Goal: Information Seeking & Learning: Learn about a topic

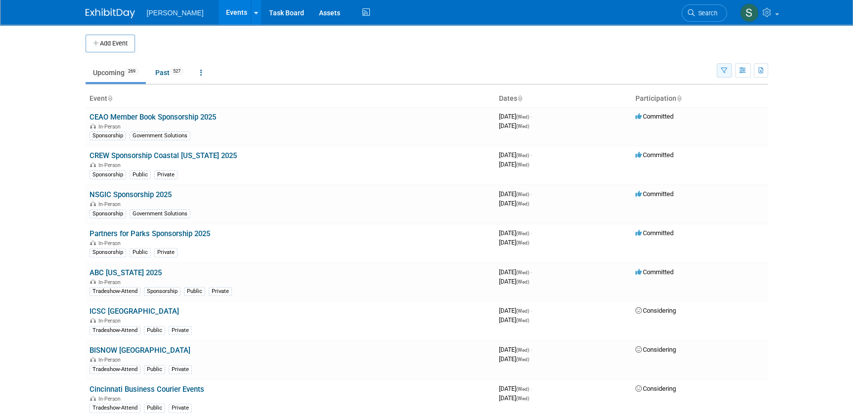
click at [720, 73] on button "button" at bounding box center [724, 70] width 15 height 14
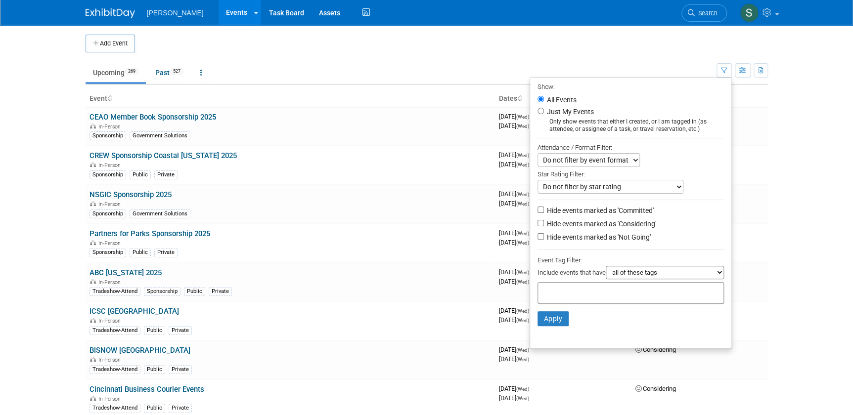
click at [604, 295] on input "text" at bounding box center [581, 292] width 79 height 10
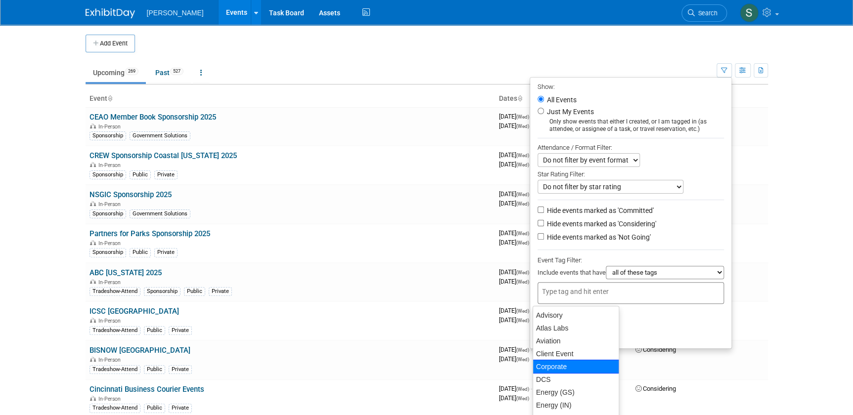
scroll to position [45, 0]
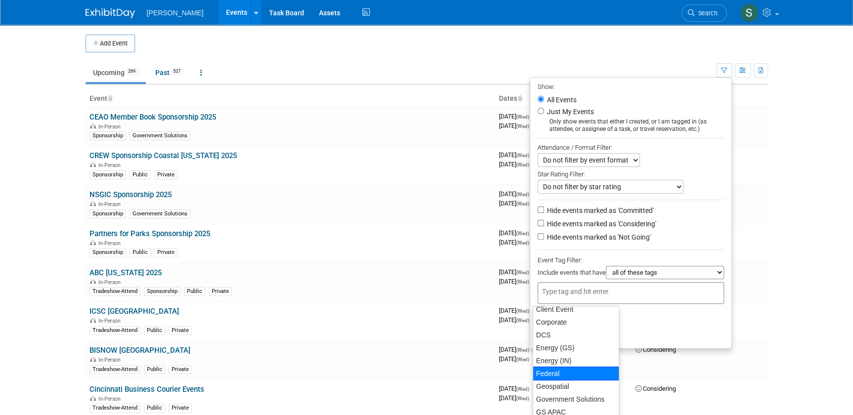
click at [578, 372] on div "Federal" at bounding box center [576, 374] width 87 height 14
type input "Federal"
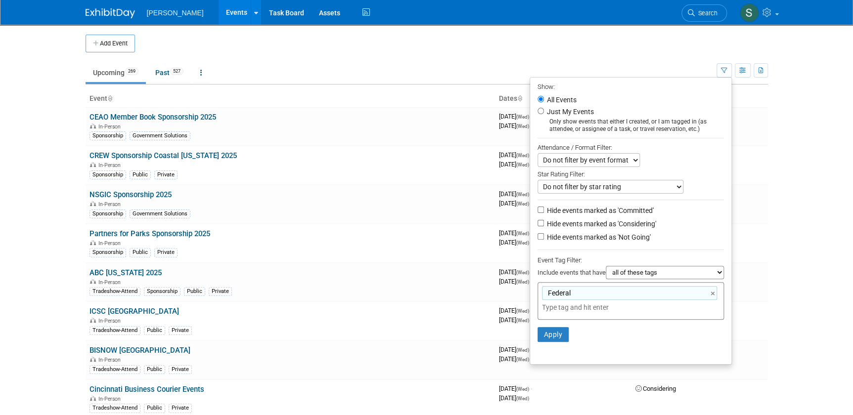
click at [579, 310] on input "text" at bounding box center [611, 308] width 138 height 10
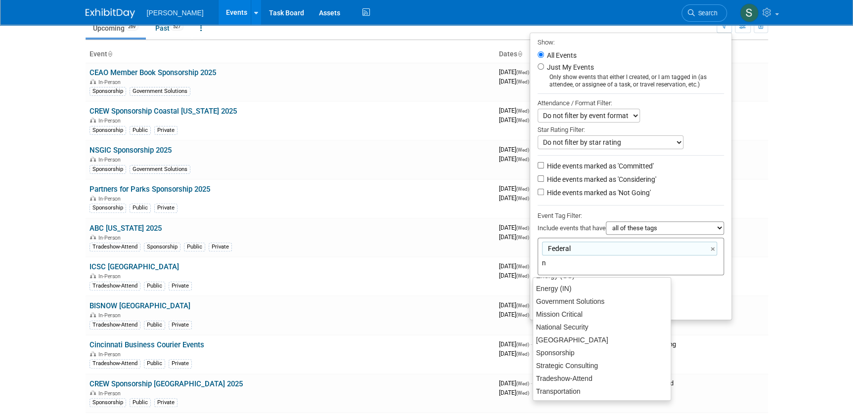
scroll to position [25, 0]
type input "na"
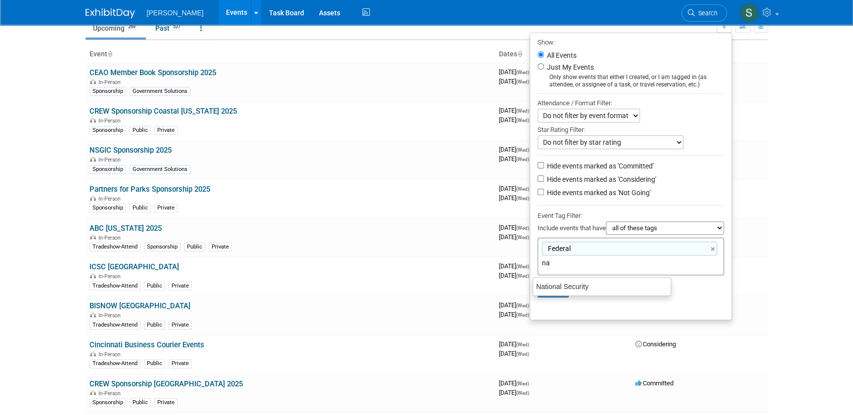
scroll to position [0, 0]
click at [566, 288] on div "National Security" at bounding box center [602, 287] width 138 height 14
type input "Federal, National Security"
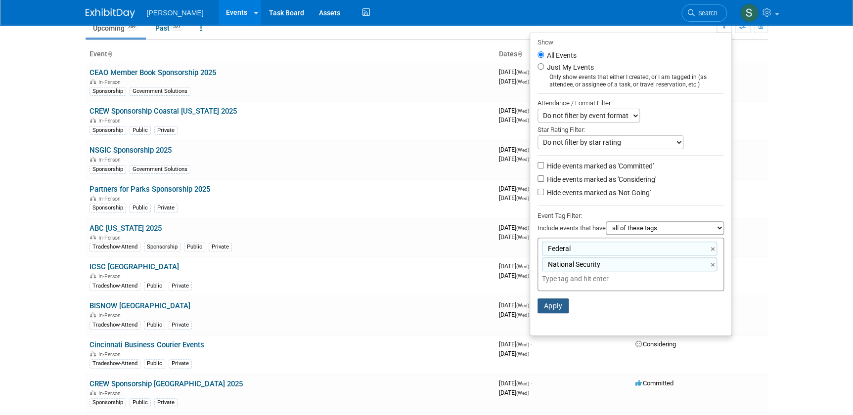
click at [540, 302] on button "Apply" at bounding box center [554, 306] width 32 height 15
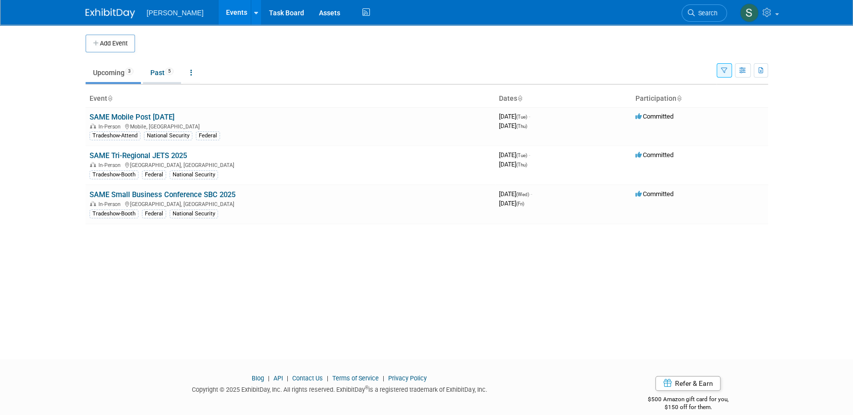
click at [159, 74] on link "Past 5" at bounding box center [162, 72] width 38 height 19
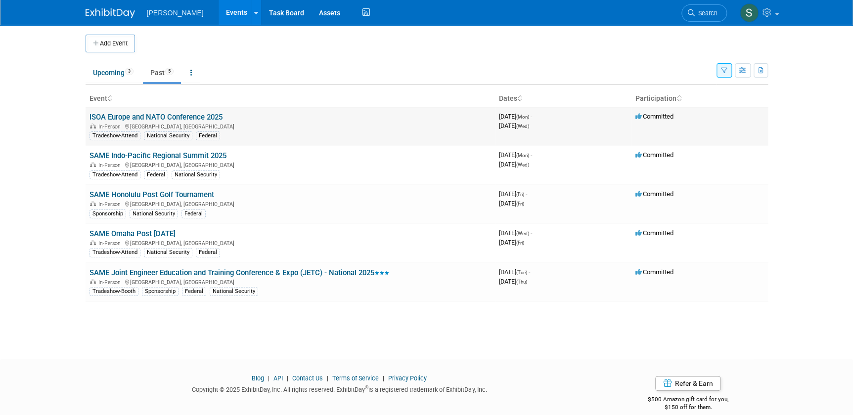
drag, startPoint x: 235, startPoint y: 116, endPoint x: 90, endPoint y: 118, distance: 145.9
click at [90, 118] on td "ISOA Europe and NATO Conference 2025 In-Person Bucharest, Romania Tradeshow-Att…" at bounding box center [290, 126] width 409 height 39
copy link "ISOA Europe and NATO Conference 2025"
drag, startPoint x: 718, startPoint y: 66, endPoint x: 727, endPoint y: 69, distance: 9.7
click at [719, 66] on button "button" at bounding box center [724, 70] width 15 height 14
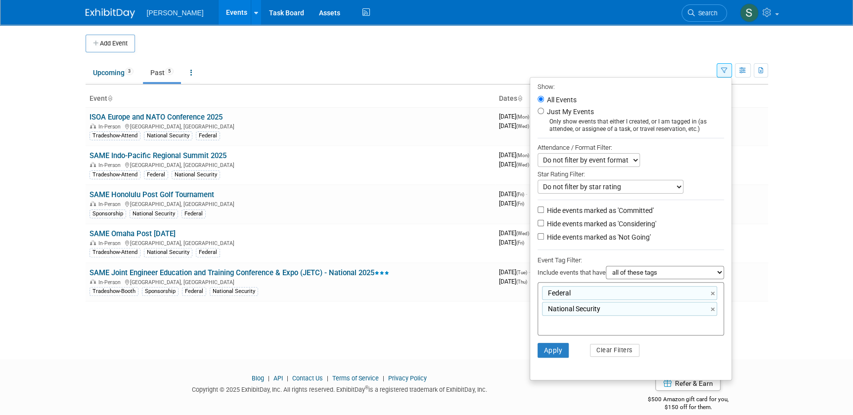
click at [679, 266] on div "Event Tag Filter:" at bounding box center [631, 260] width 186 height 11
click at [679, 273] on select "all of these tags any one of these tags only and exactly these specific tags" at bounding box center [665, 272] width 118 height 13
select select "any"
click at [606, 268] on select "all of these tags any one of these tags only and exactly these specific tags" at bounding box center [665, 272] width 118 height 13
click at [545, 357] on button "Apply" at bounding box center [554, 350] width 32 height 15
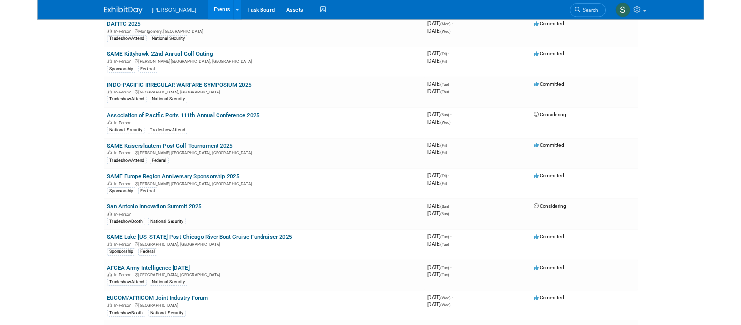
scroll to position [450, 0]
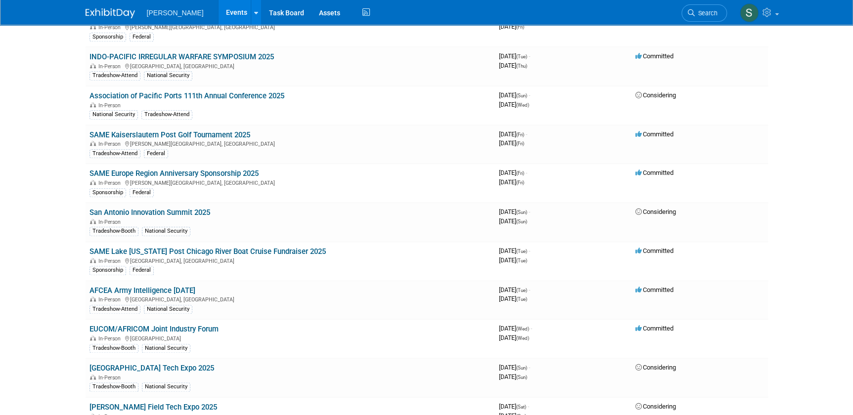
drag, startPoint x: 256, startPoint y: 132, endPoint x: 83, endPoint y: 131, distance: 172.6
click at [329, 132] on td "SAME Kaiserslautern Post Golf Tournament 2025 In-Person Ramstein-Miesenbach, Ge…" at bounding box center [290, 144] width 409 height 39
drag, startPoint x: 242, startPoint y: 135, endPoint x: 93, endPoint y: 131, distance: 149.4
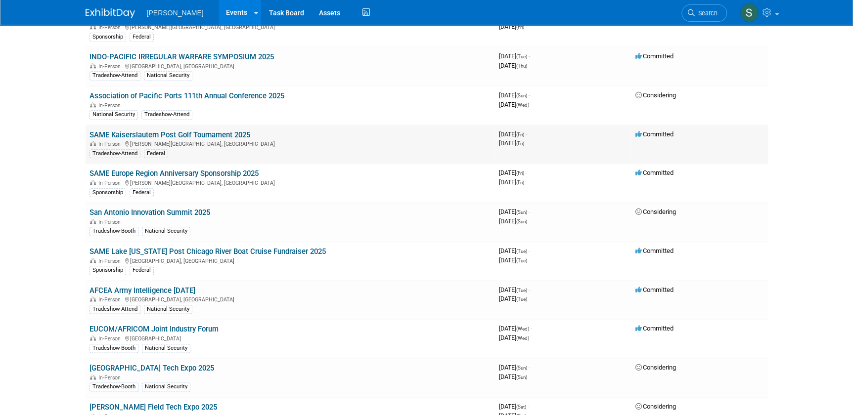
click at [93, 131] on td "SAME Kaiserslautern Post Golf Tournament 2025 In-Person Ramstein-Miesenbach, Ge…" at bounding box center [290, 144] width 409 height 39
copy link "AME Kaiserslautern Post Golf Tournament 2025"
drag, startPoint x: 272, startPoint y: 171, endPoint x: 100, endPoint y: 167, distance: 171.6
click at [100, 167] on td "SAME Europe Region Anniversary Sponsorship 2025 In-Person Ramstein-Miesenbach, …" at bounding box center [290, 183] width 409 height 39
copy link "ME Europe Region Anniversary Sponsorship 2025"
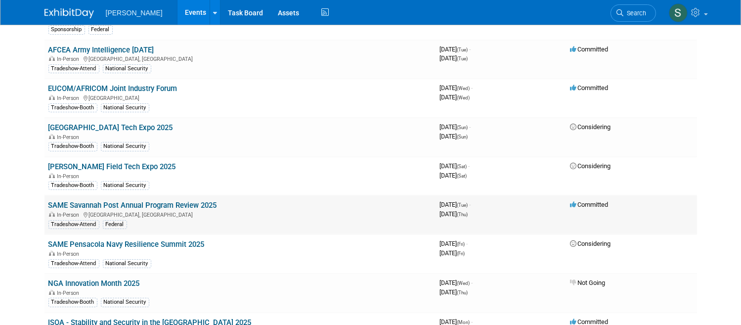
scroll to position [674, 0]
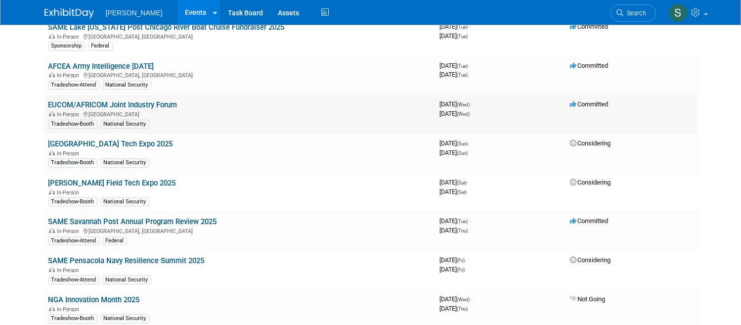
drag, startPoint x: 181, startPoint y: 100, endPoint x: 41, endPoint y: 101, distance: 140.4
click at [45, 101] on td "EUCOM/AFRICOM Joint Industry Forum In-Person Germany Tradeshow-Booth National S…" at bounding box center [241, 114] width 392 height 39
copy link "EUCOM/AFRICOM Joint Industry Forum"
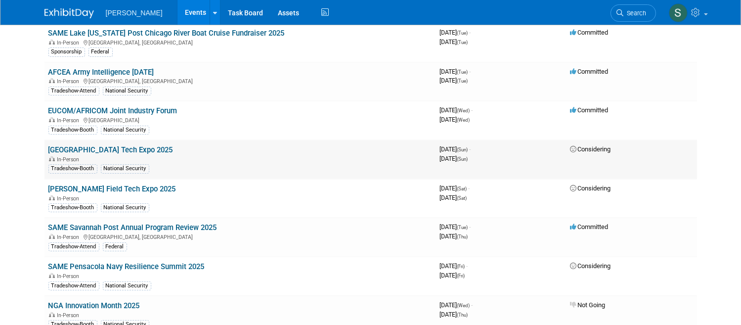
scroll to position [629, 0]
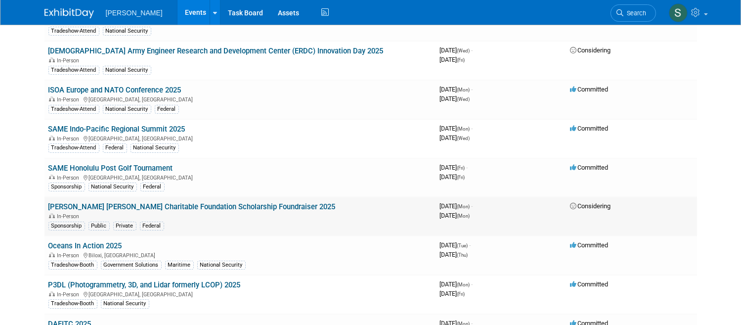
scroll to position [0, 0]
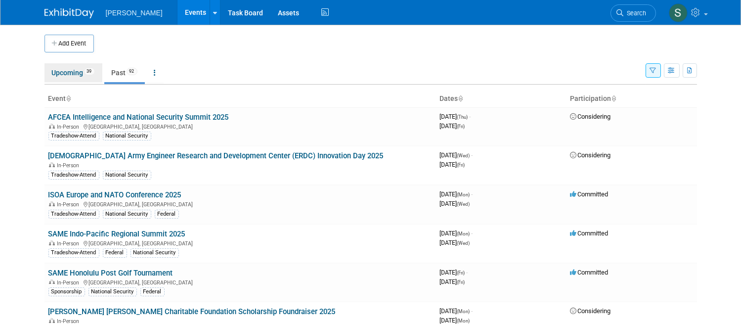
drag, startPoint x: 69, startPoint y: 69, endPoint x: 105, endPoint y: 69, distance: 36.1
click at [69, 69] on link "Upcoming 39" at bounding box center [74, 72] width 58 height 19
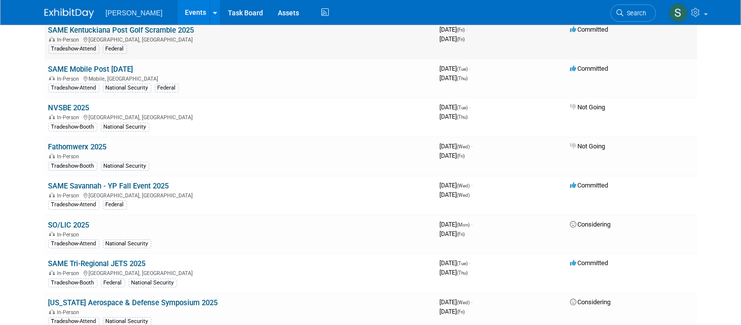
scroll to position [225, 0]
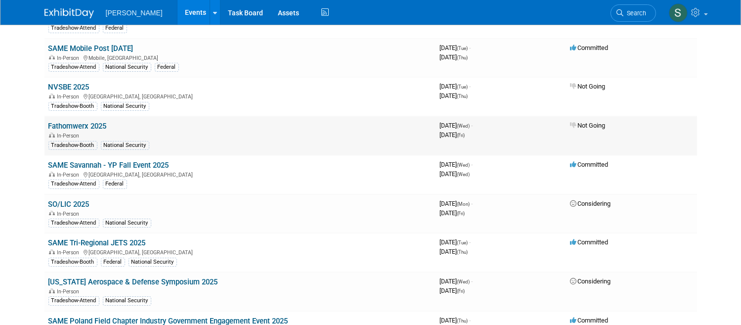
click at [80, 123] on link "Fathomwerx 2025" at bounding box center [77, 126] width 58 height 9
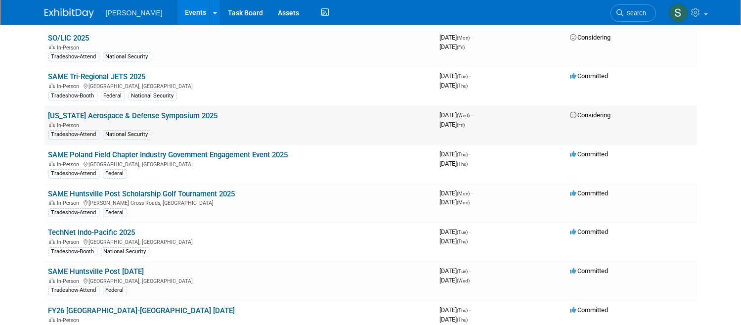
scroll to position [405, 0]
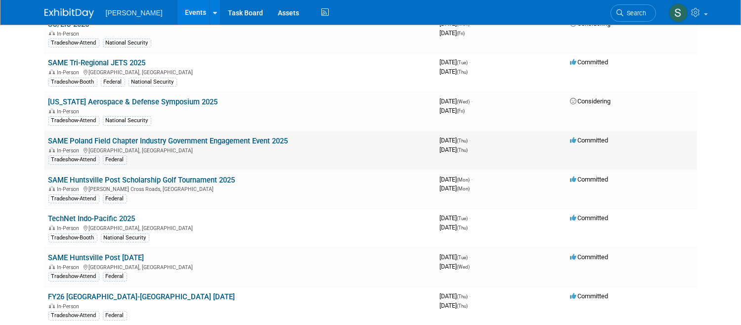
drag, startPoint x: 289, startPoint y: 139, endPoint x: 49, endPoint y: 139, distance: 239.8
click at [49, 139] on td "SAME Poland Field Chapter Industry Government Engagement Event 2025 In-Person P…" at bounding box center [241, 150] width 392 height 39
copy link "ME Poland Field Chapter Industry Government Engagement Event 2025"
click at [158, 138] on link "SAME Poland Field Chapter Industry Government Engagement Event 2025" at bounding box center [168, 140] width 240 height 9
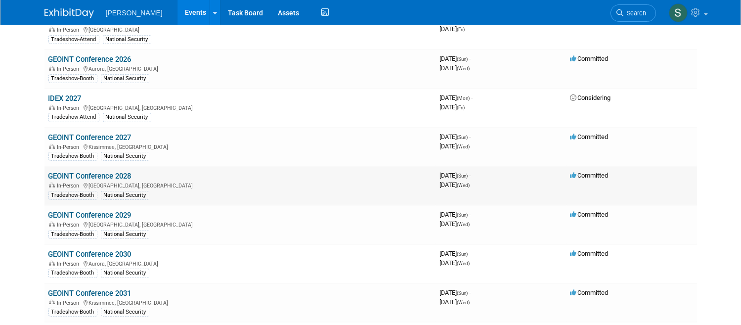
scroll to position [1259, 0]
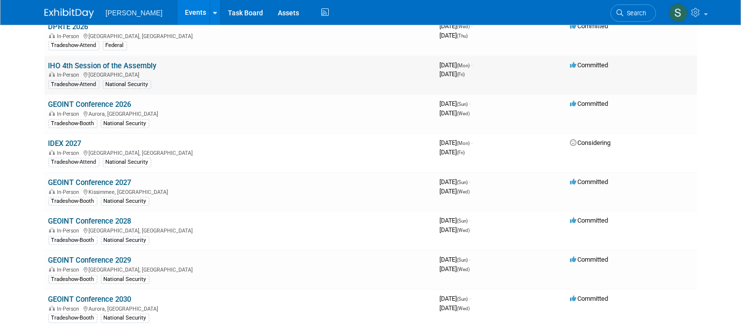
click at [113, 61] on link "IHO 4th Session of the Assembly" at bounding box center [102, 65] width 108 height 9
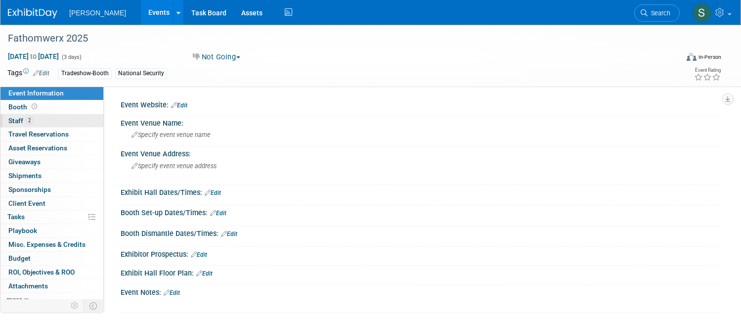
click at [96, 118] on link "2 Staff 2" at bounding box center [51, 120] width 103 height 13
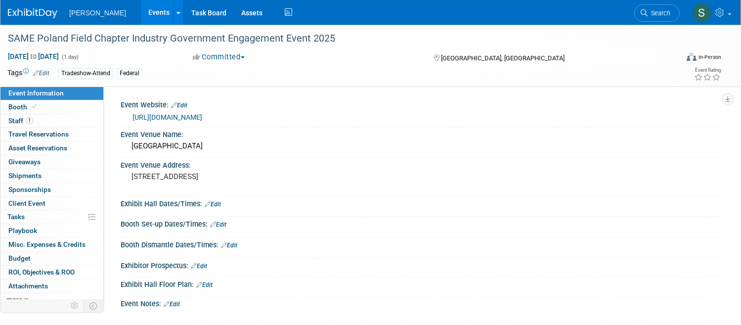
click at [202, 115] on link "[URL][DOMAIN_NAME]" at bounding box center [168, 117] width 70 height 8
